Goal: Find specific page/section: Find specific page/section

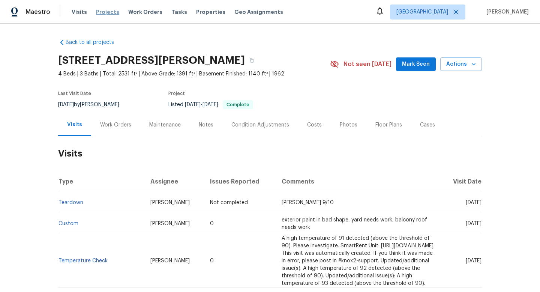
click at [105, 12] on span "Projects" at bounding box center [107, 11] width 23 height 7
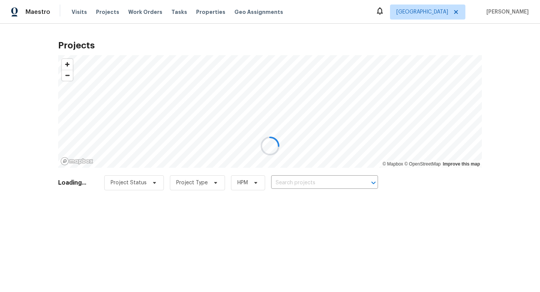
click at [321, 183] on div at bounding box center [270, 146] width 540 height 292
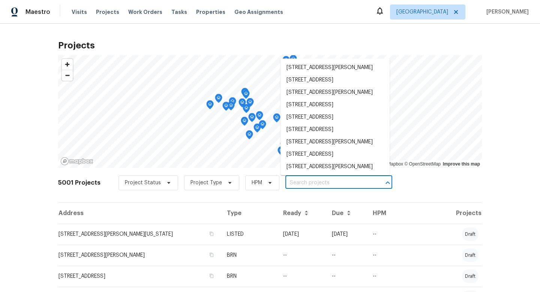
click at [319, 181] on input "text" at bounding box center [328, 183] width 86 height 12
paste input "7811 SW 171st Pl"
type input "7811 SW 171st Pl"
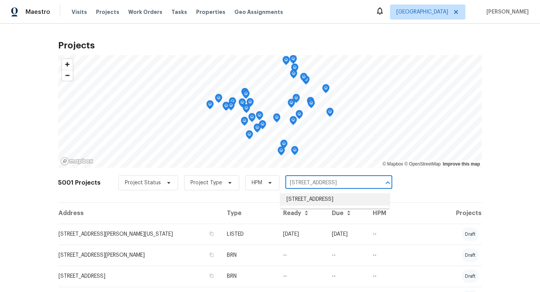
click at [321, 197] on li "7811 SW 171st Pl, Beaverton, OR 97007" at bounding box center [334, 199] width 109 height 12
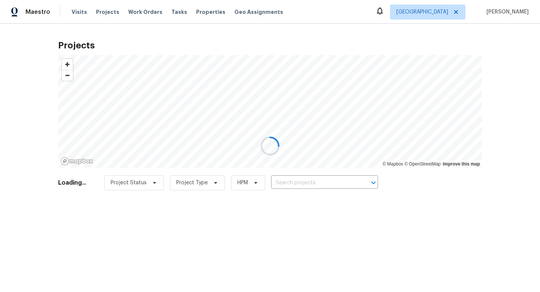
type input "7811 SW 171st Pl, Beaverton, OR 97007"
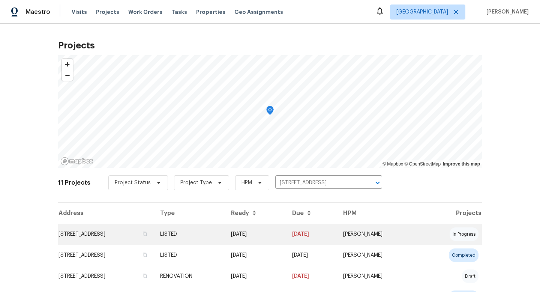
click at [79, 236] on td "7811 SW 171st Pl, Beaverton, OR 97007" at bounding box center [106, 233] width 96 height 21
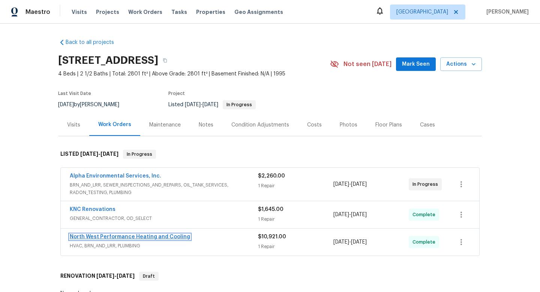
click at [88, 237] on link "North West Performance Heating and Cooling" at bounding box center [130, 236] width 120 height 5
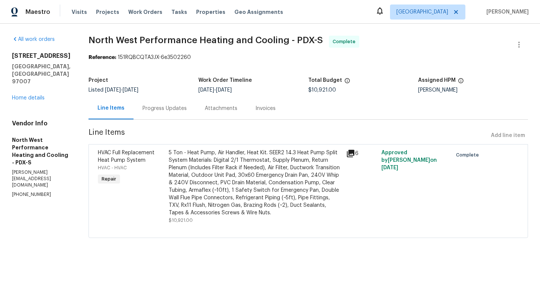
click at [176, 104] on div "Progress Updates" at bounding box center [164, 108] width 62 height 22
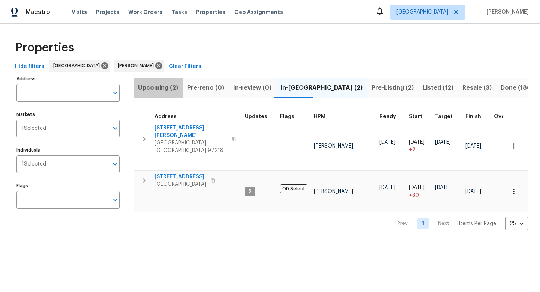
click at [169, 86] on span "Upcoming (2)" at bounding box center [158, 87] width 40 height 10
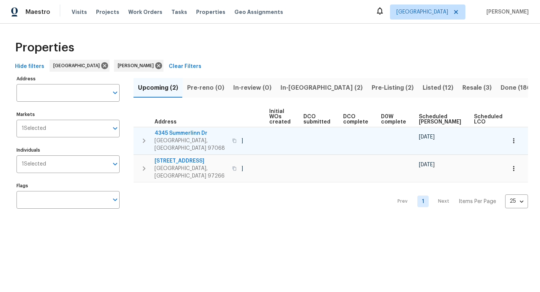
scroll to position [0, 82]
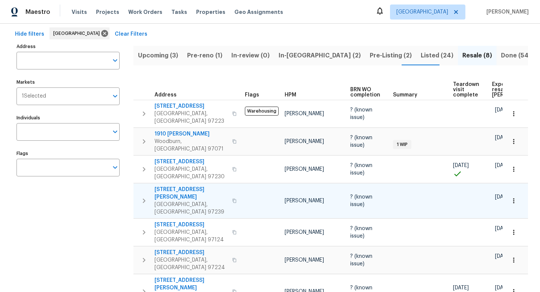
scroll to position [18, 0]
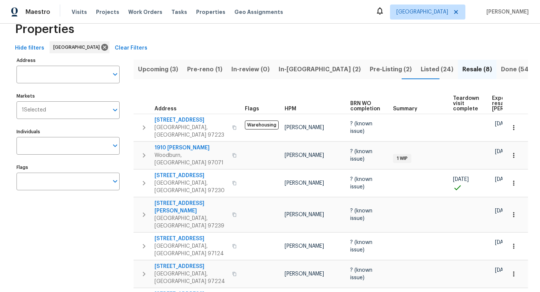
click at [91, 232] on div "Address Address Markets 1 Selected Markets Individuals Individuals Flags Flags" at bounding box center [72, 212] width 112 height 314
click at [203, 71] on span "Pre-reno (1)" at bounding box center [204, 69] width 35 height 10
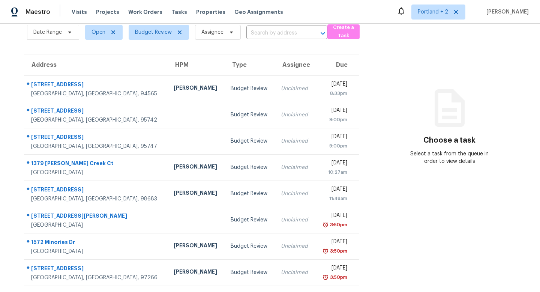
scroll to position [32, 0]
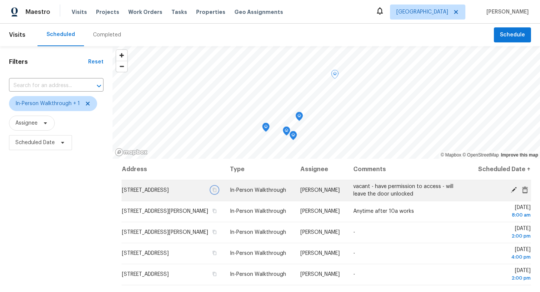
click at [218, 193] on button "button" at bounding box center [214, 189] width 7 height 7
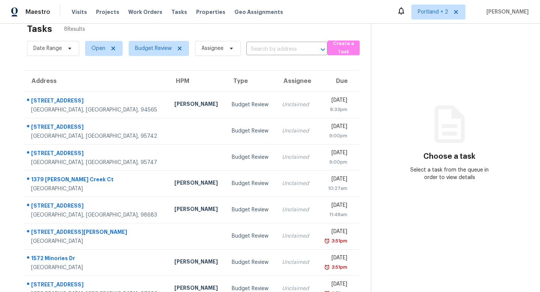
scroll to position [32, 0]
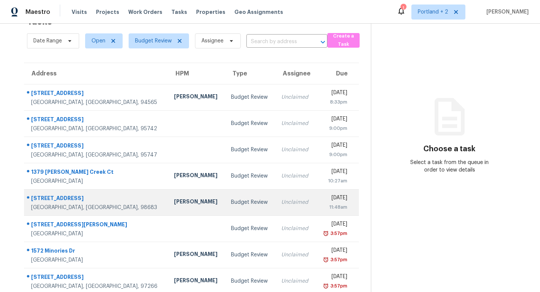
scroll to position [32, 0]
